Goal: Navigation & Orientation: Find specific page/section

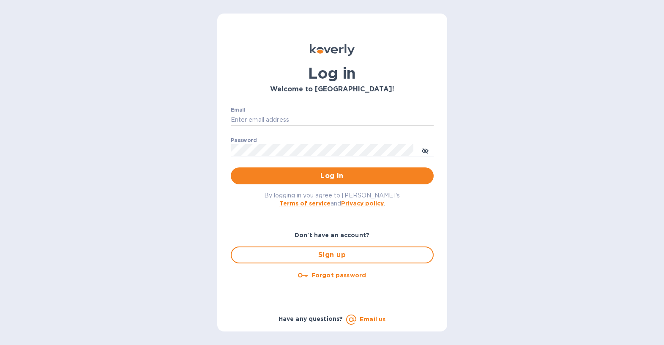
click at [268, 118] on input "Email" at bounding box center [332, 120] width 203 height 13
type input "[EMAIL_ADDRESS][DOMAIN_NAME]"
click at [231, 167] on button "Log in" at bounding box center [332, 175] width 203 height 17
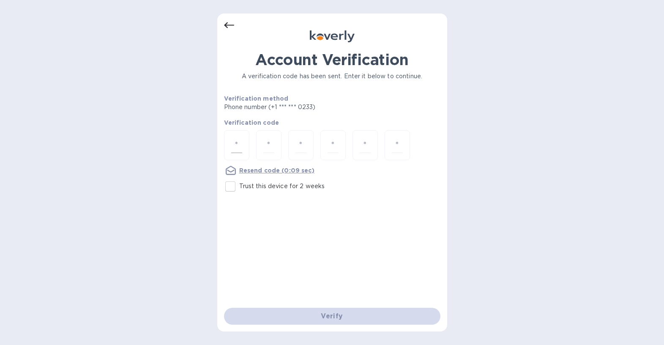
click at [241, 146] on input "number" at bounding box center [236, 145] width 11 height 16
type input "1"
type input "8"
type input "1"
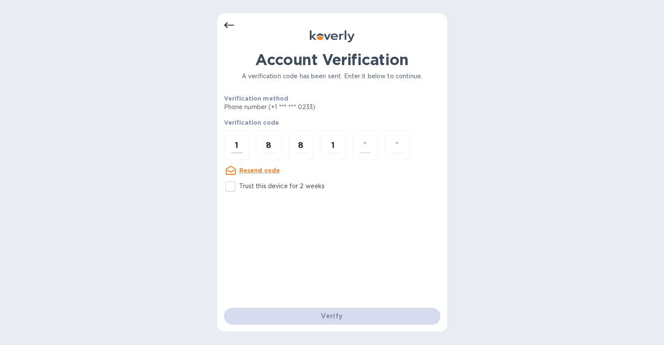
type input "2"
type input "7"
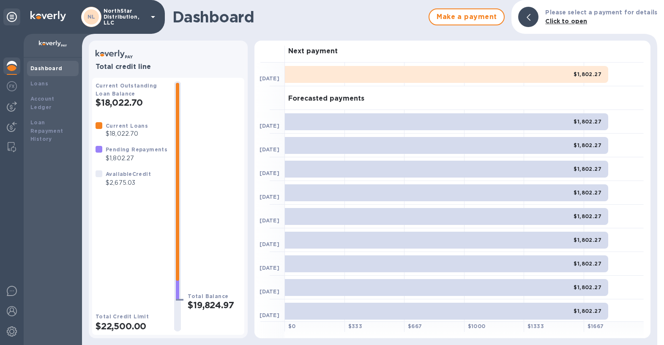
scroll to position [3, 0]
